Goal: Task Accomplishment & Management: Complete application form

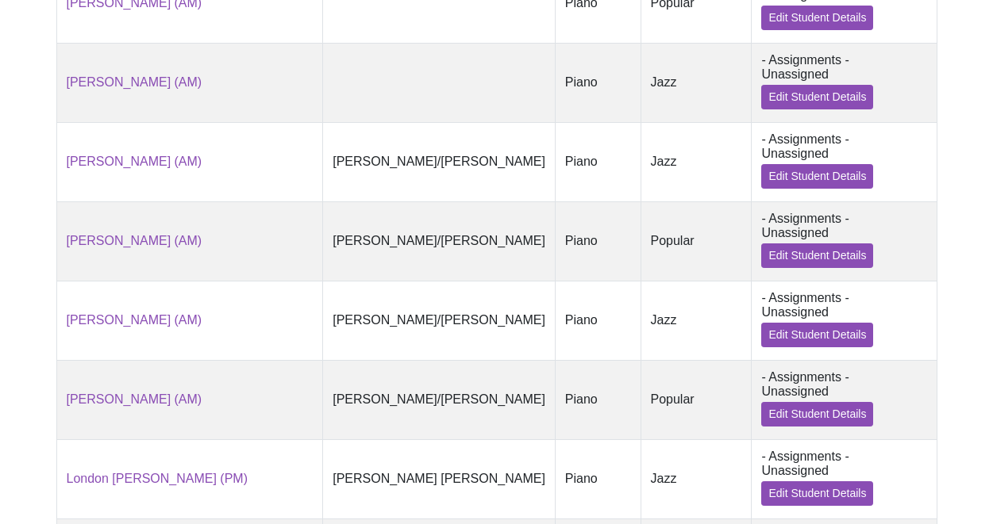
scroll to position [1562, 0]
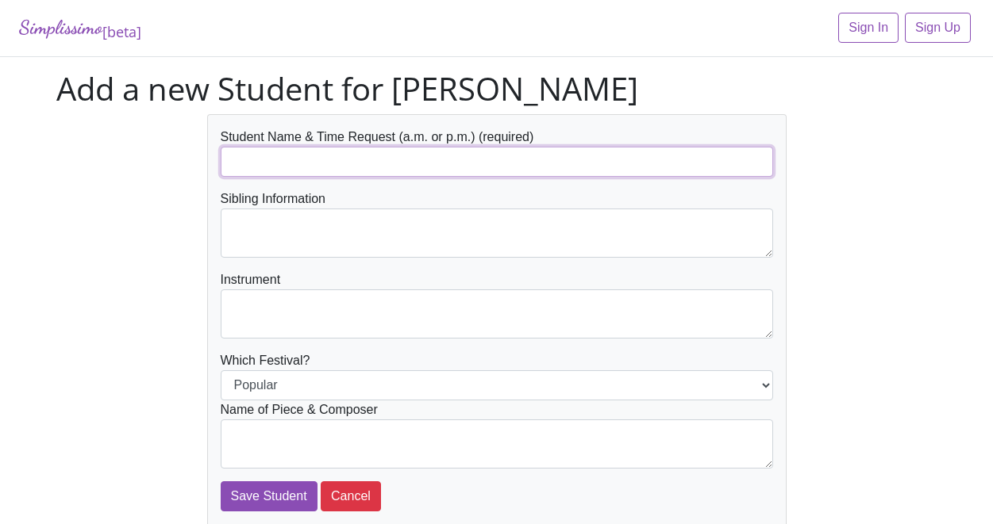
click at [384, 164] on input "text" at bounding box center [497, 162] width 552 height 30
type input "[PERSON_NAME]"
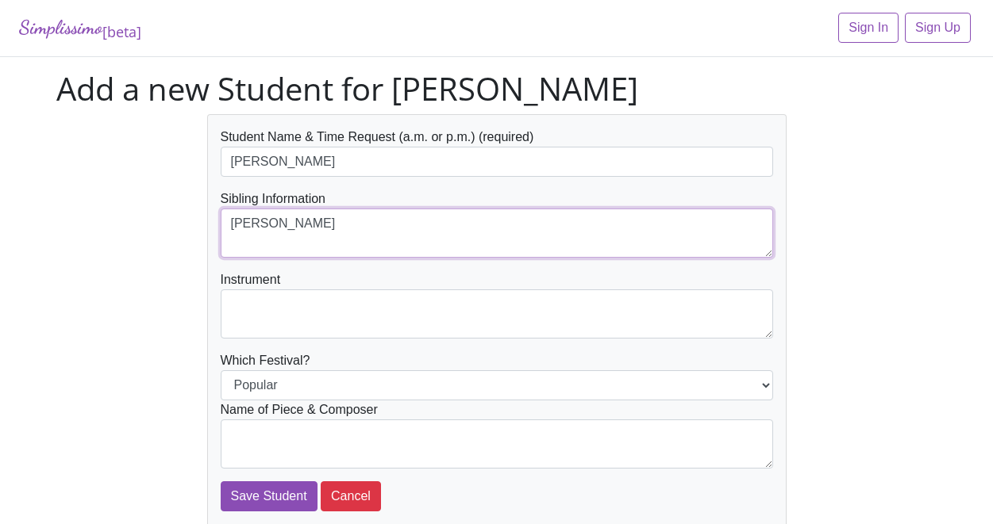
type textarea "[PERSON_NAME]"
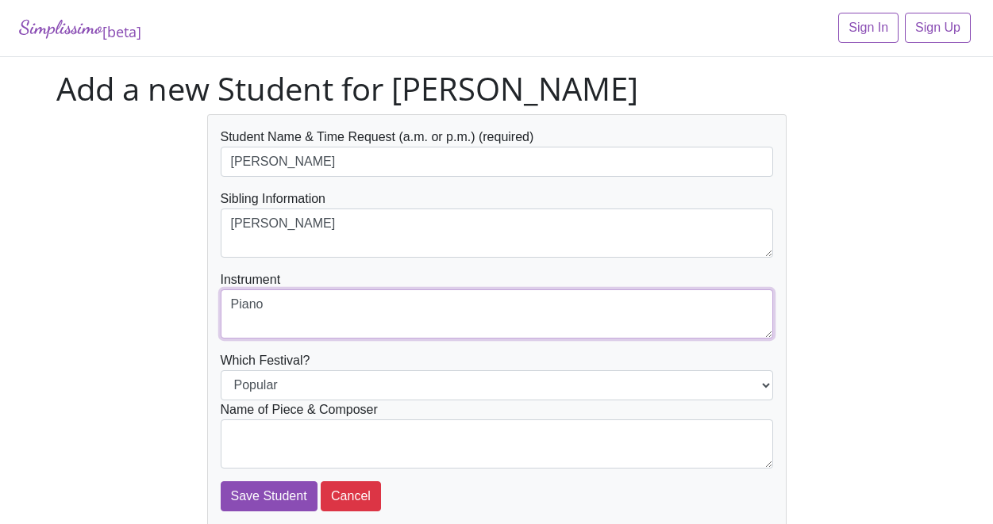
type textarea "Piano"
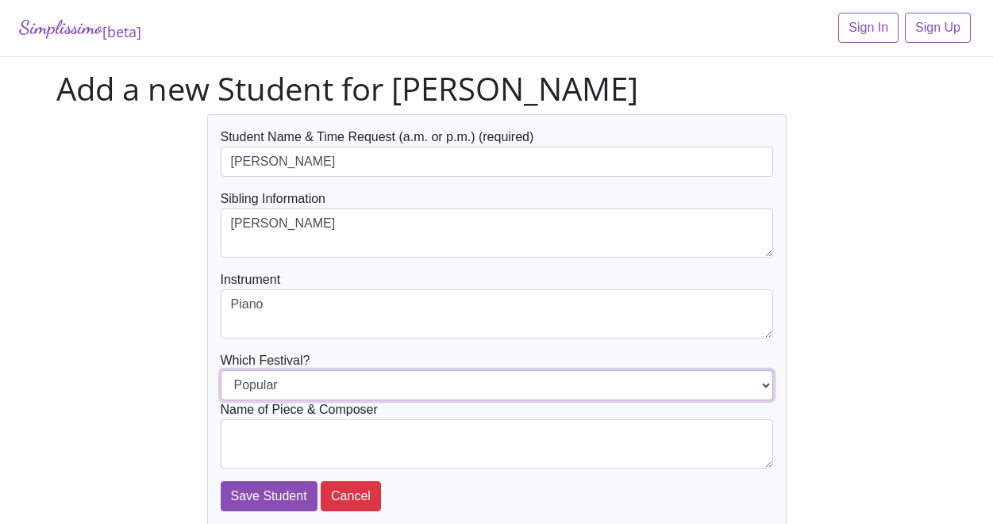
select select "Jazz"
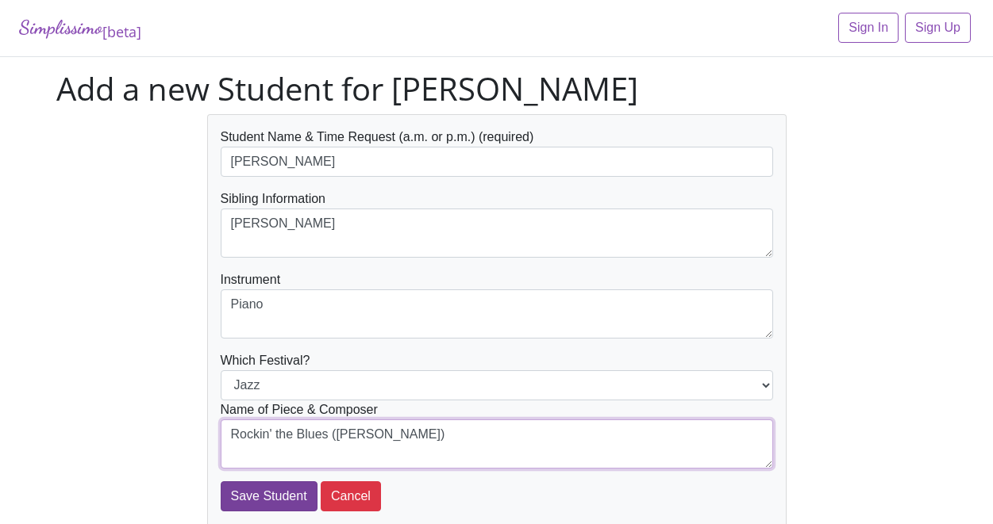
type textarea "Rockin' the Blues (McLean)"
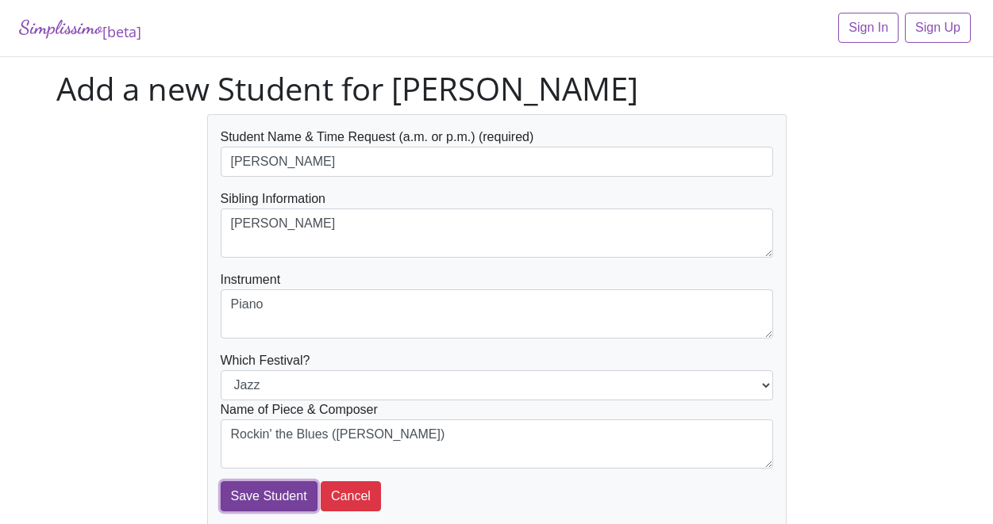
click at [273, 498] on input "Save Student" at bounding box center [269, 497] width 97 height 30
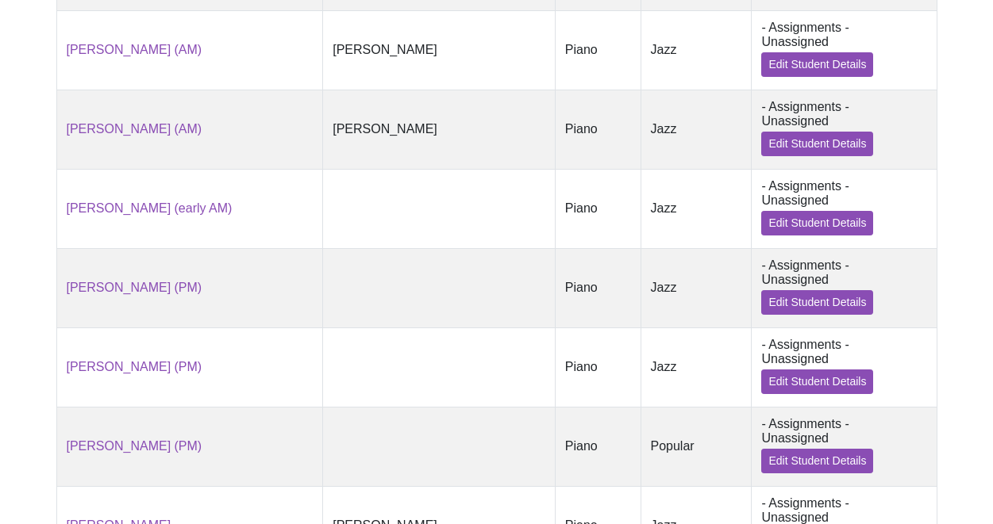
scroll to position [1627, 0]
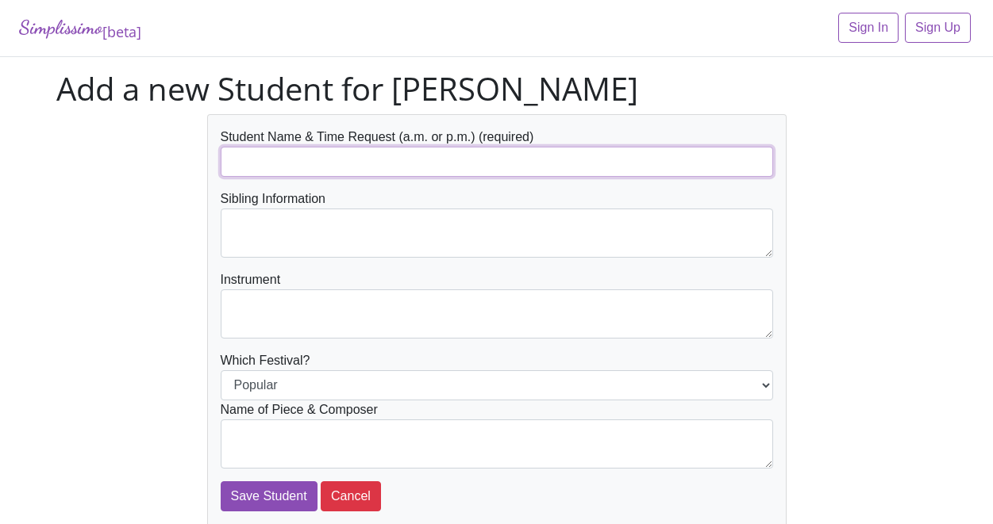
click at [284, 163] on input "text" at bounding box center [497, 162] width 552 height 30
type input "[PERSON_NAME]"
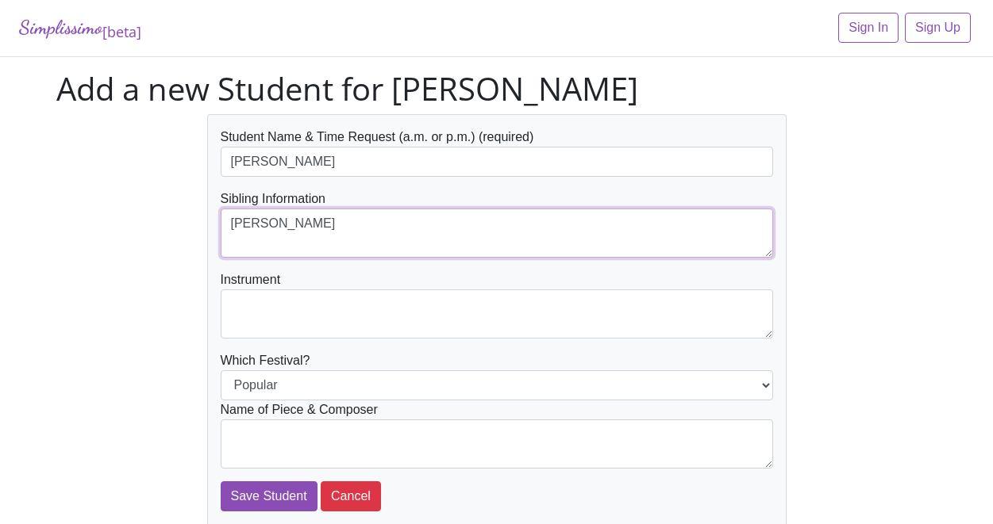
type textarea "[PERSON_NAME]"
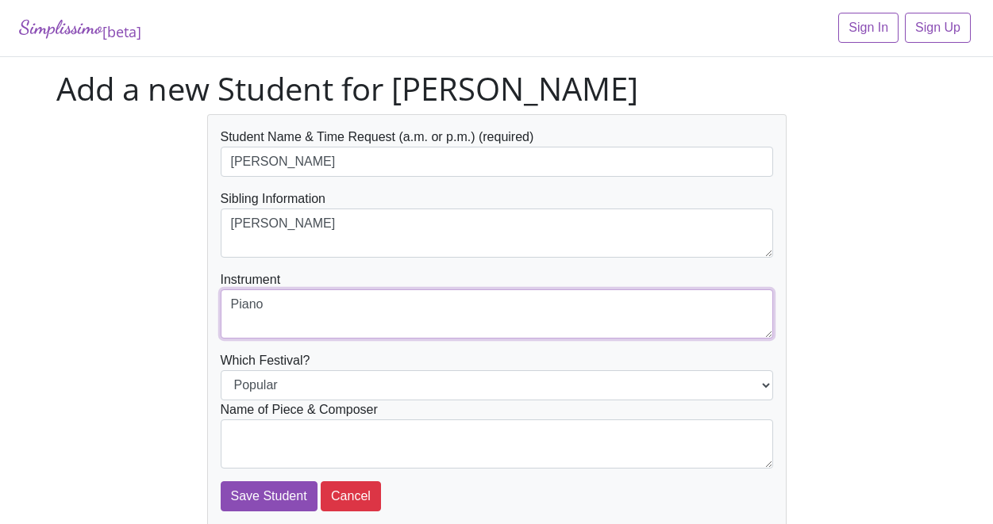
type textarea "Piano"
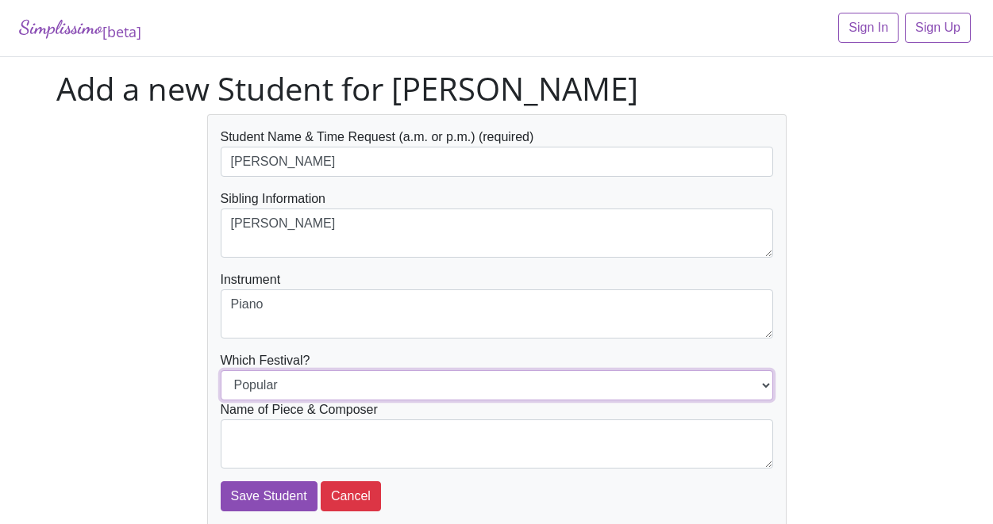
select select "Jazz"
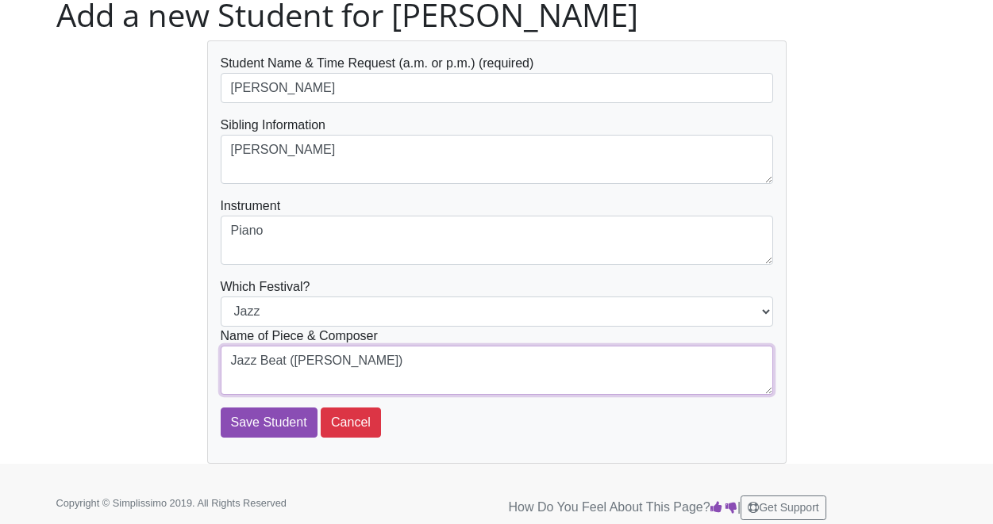
scroll to position [83, 0]
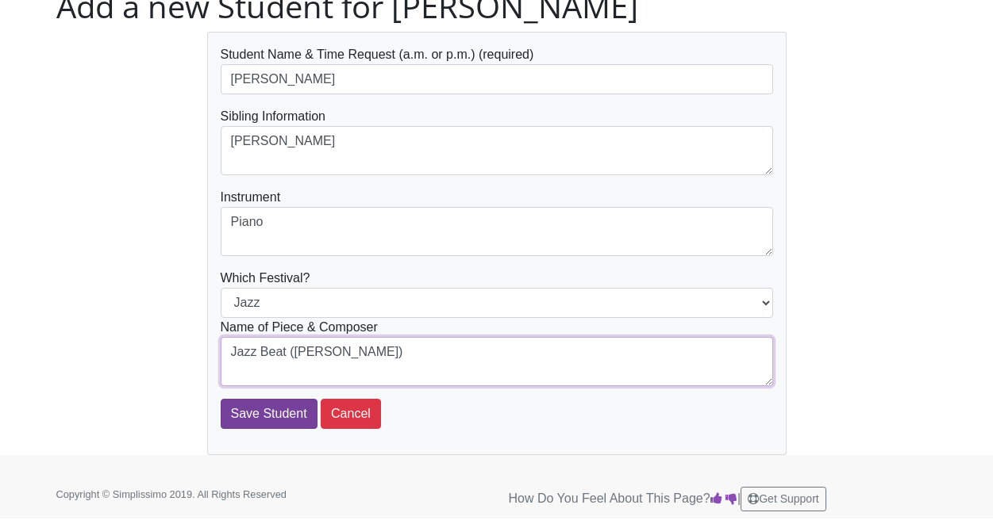
type textarea "Jazz Beat (R. Grove)"
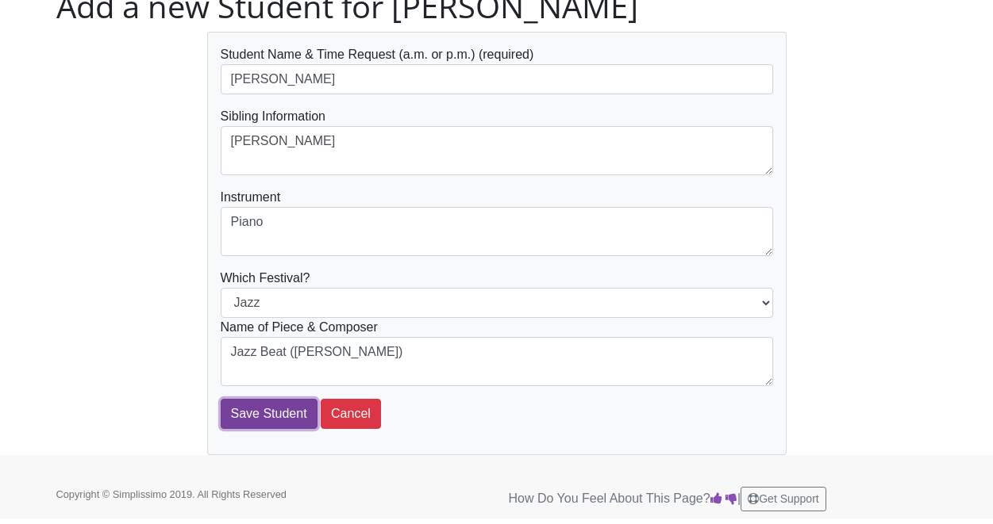
click at [262, 406] on input "Save Student" at bounding box center [269, 414] width 97 height 30
